Goal: Task Accomplishment & Management: Manage account settings

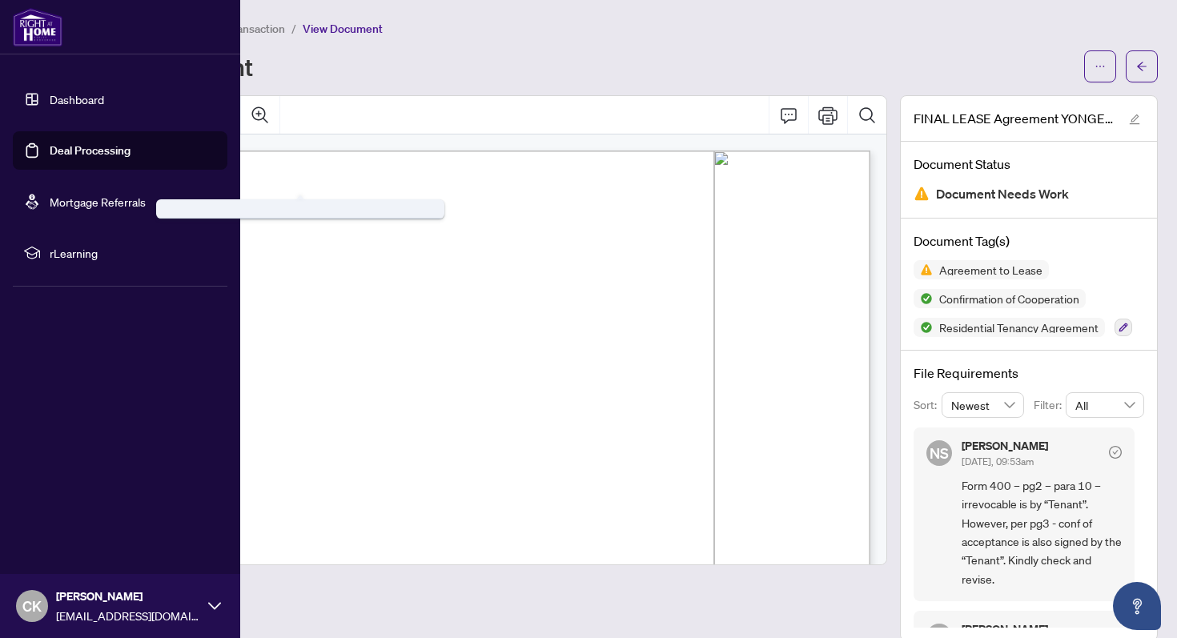
click at [58, 143] on link "Deal Processing" at bounding box center [90, 150] width 81 height 14
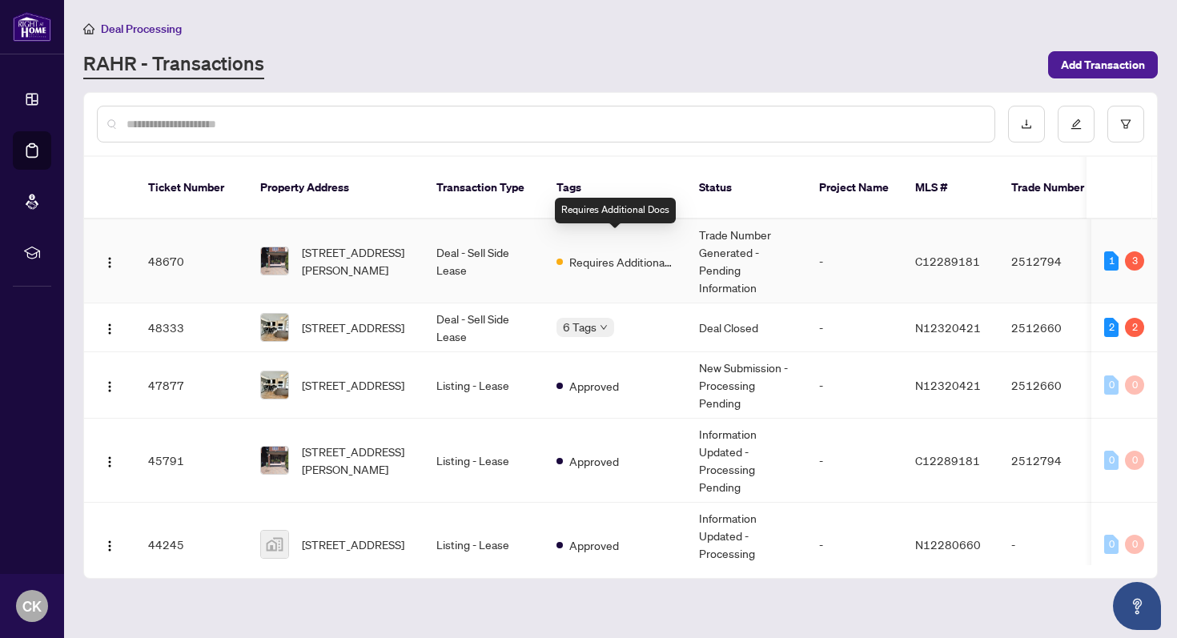
click at [605, 253] on span "Requires Additional Docs" at bounding box center [621, 262] width 104 height 18
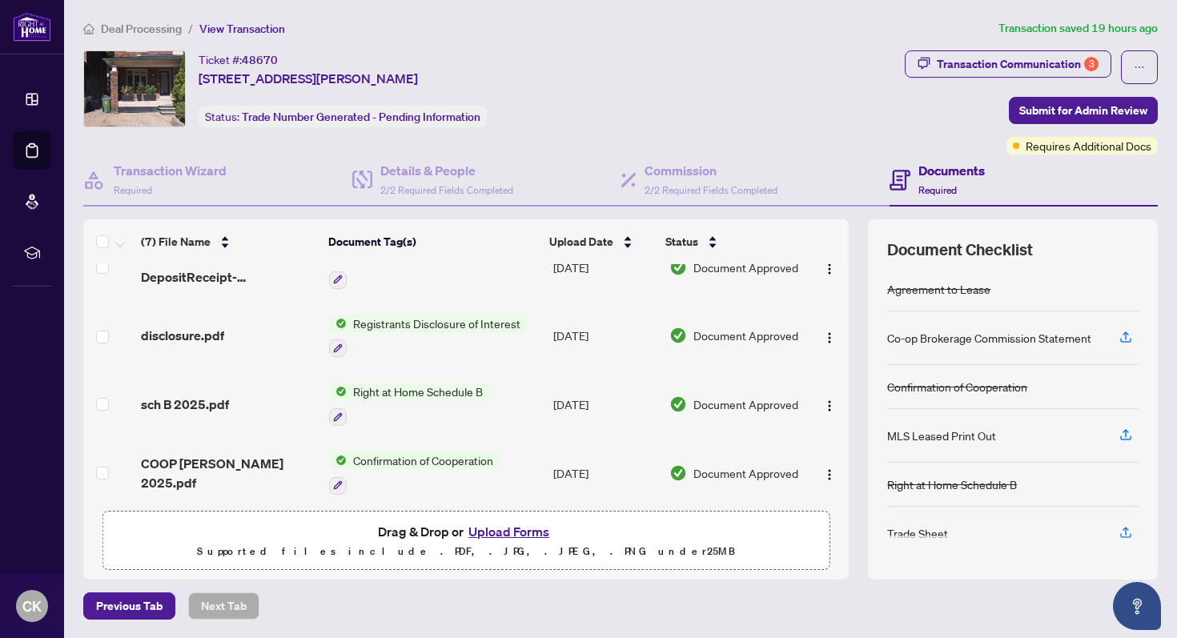
scroll to position [238, 0]
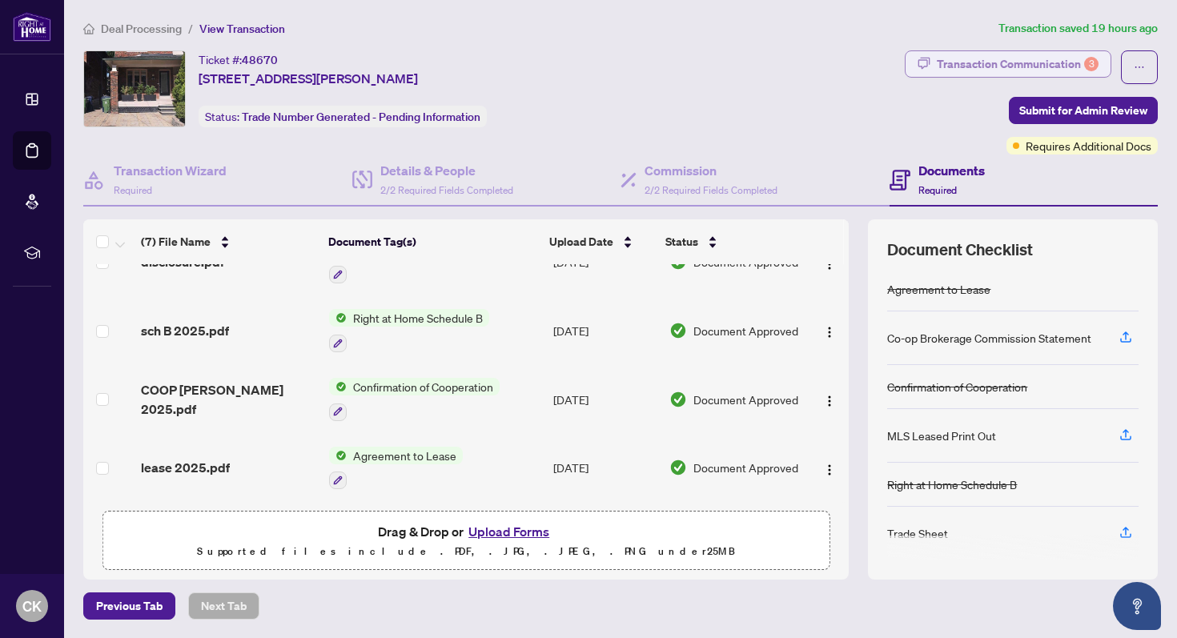
click at [1047, 59] on div "Transaction Communication 3" at bounding box center [1018, 64] width 162 height 26
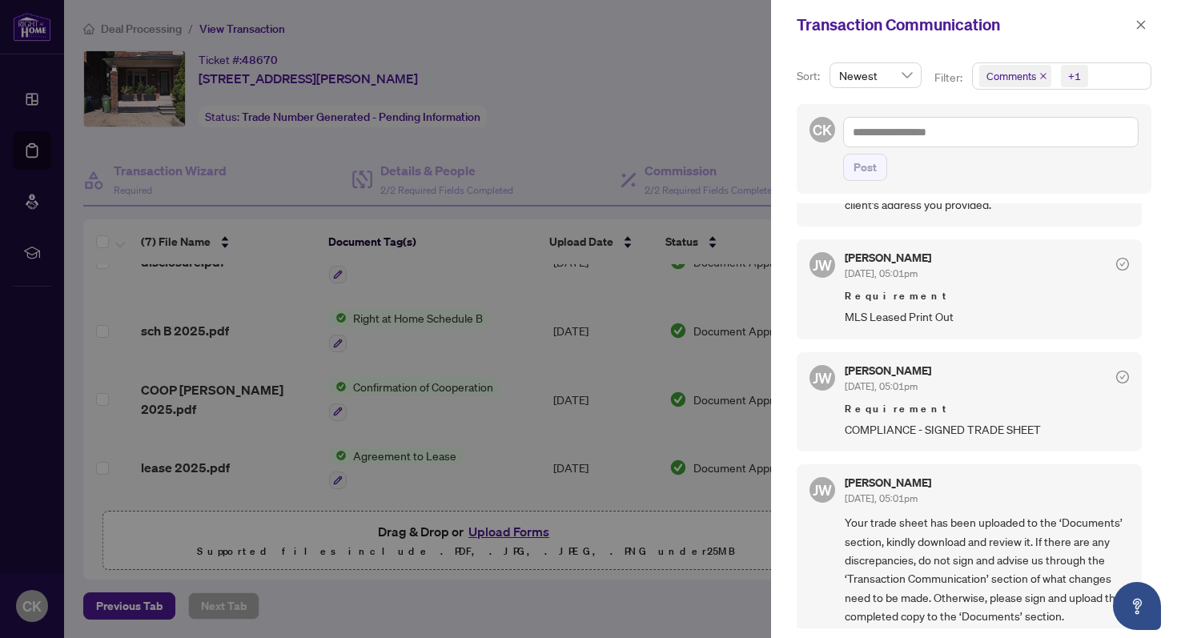
scroll to position [467, 0]
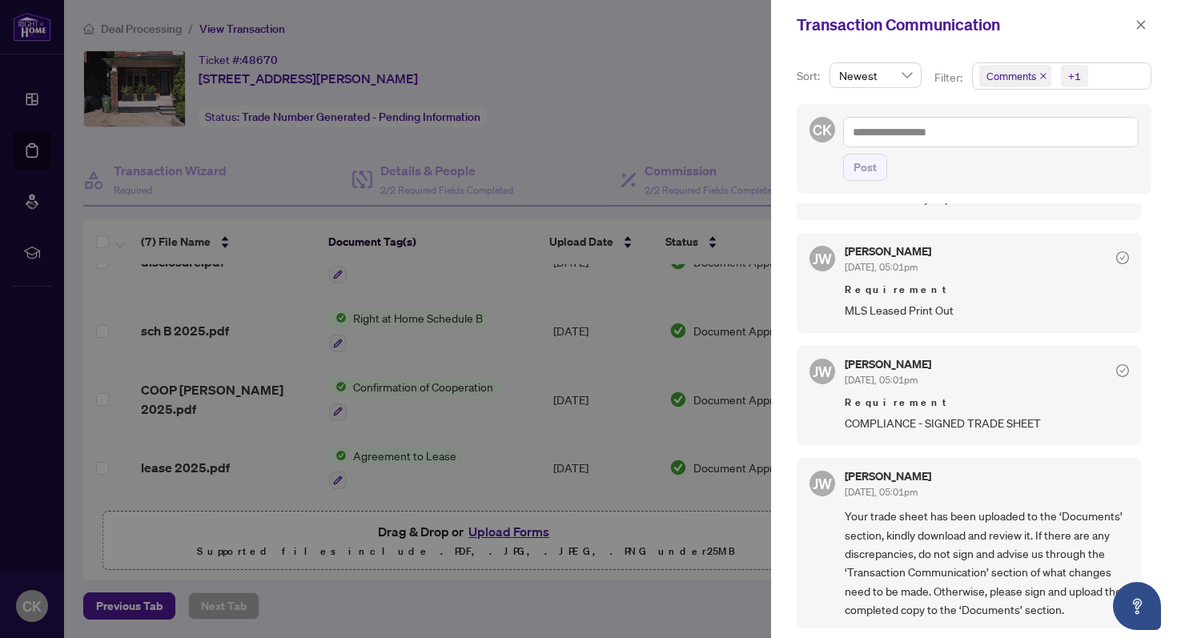
click at [691, 102] on div at bounding box center [588, 319] width 1177 height 638
click at [706, 607] on div at bounding box center [588, 319] width 1177 height 638
click at [716, 95] on div at bounding box center [588, 319] width 1177 height 638
